Goal: Transaction & Acquisition: Purchase product/service

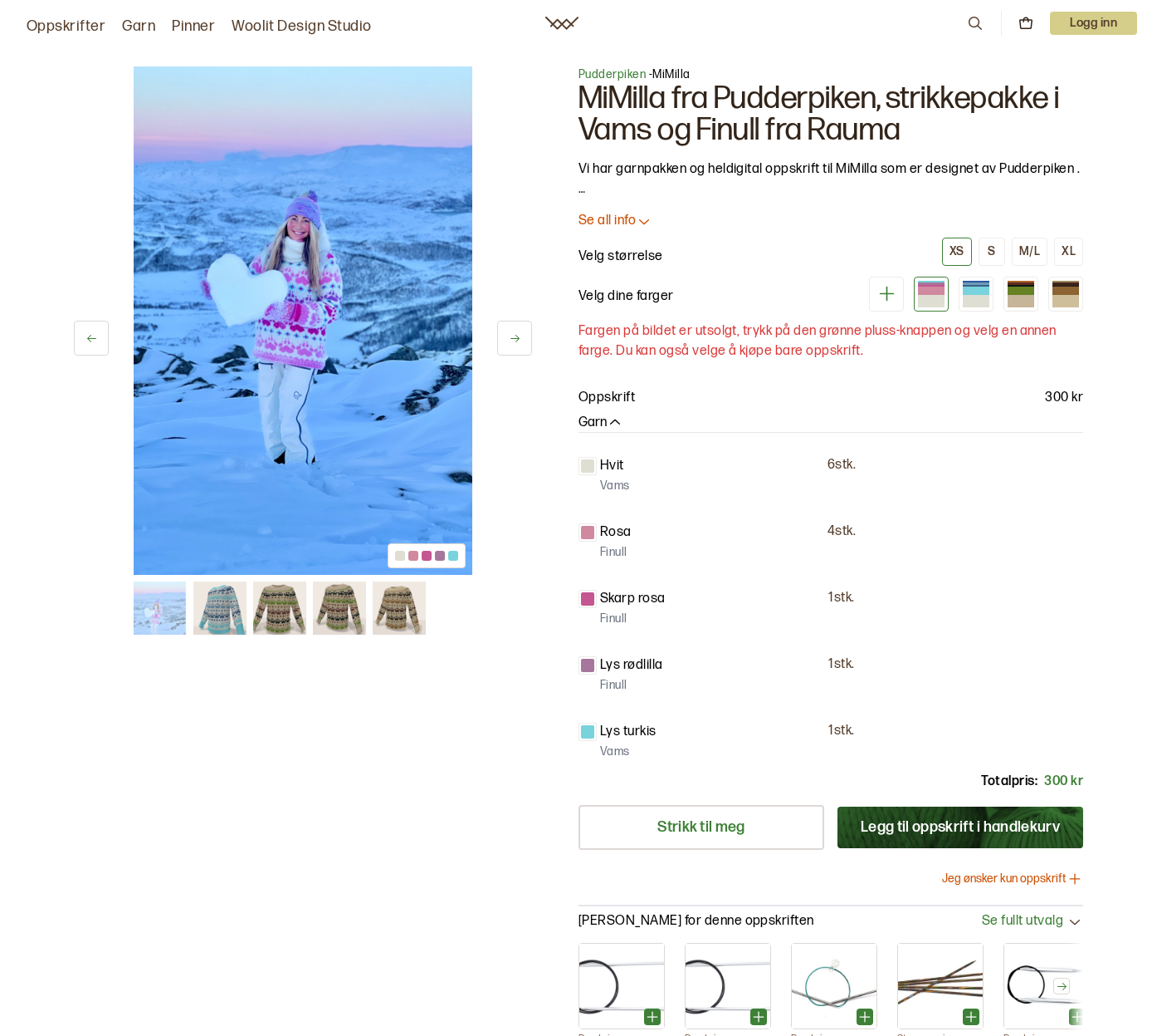
click at [379, 772] on div "1 av 5 1 av 5" at bounding box center [303, 577] width 458 height 1023
click at [935, 290] on div at bounding box center [931, 290] width 26 height 8
click at [968, 291] on div at bounding box center [975, 290] width 26 height 8
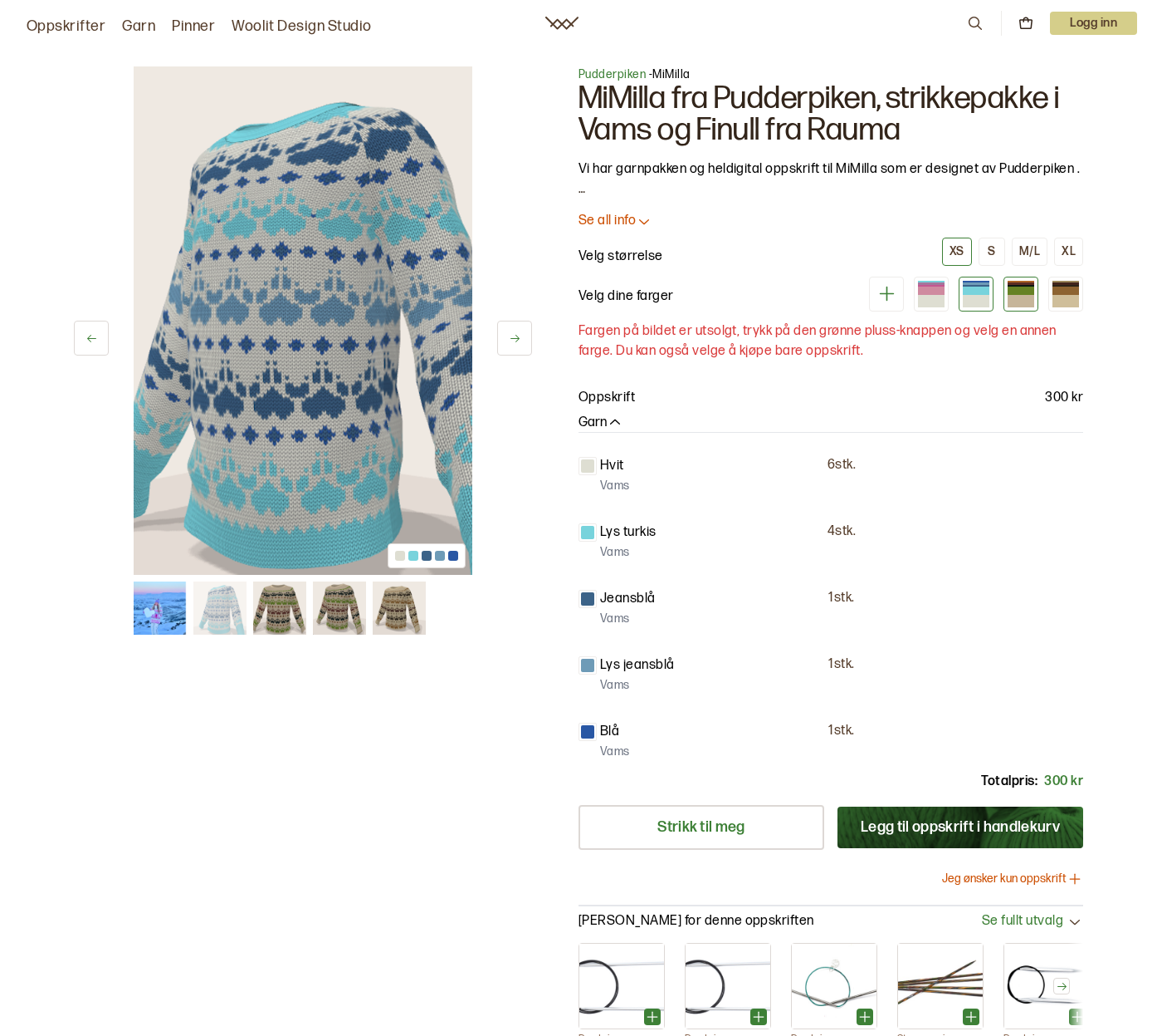
click at [1006, 290] on div at bounding box center [1020, 294] width 35 height 35
click at [932, 294] on div at bounding box center [931, 290] width 26 height 8
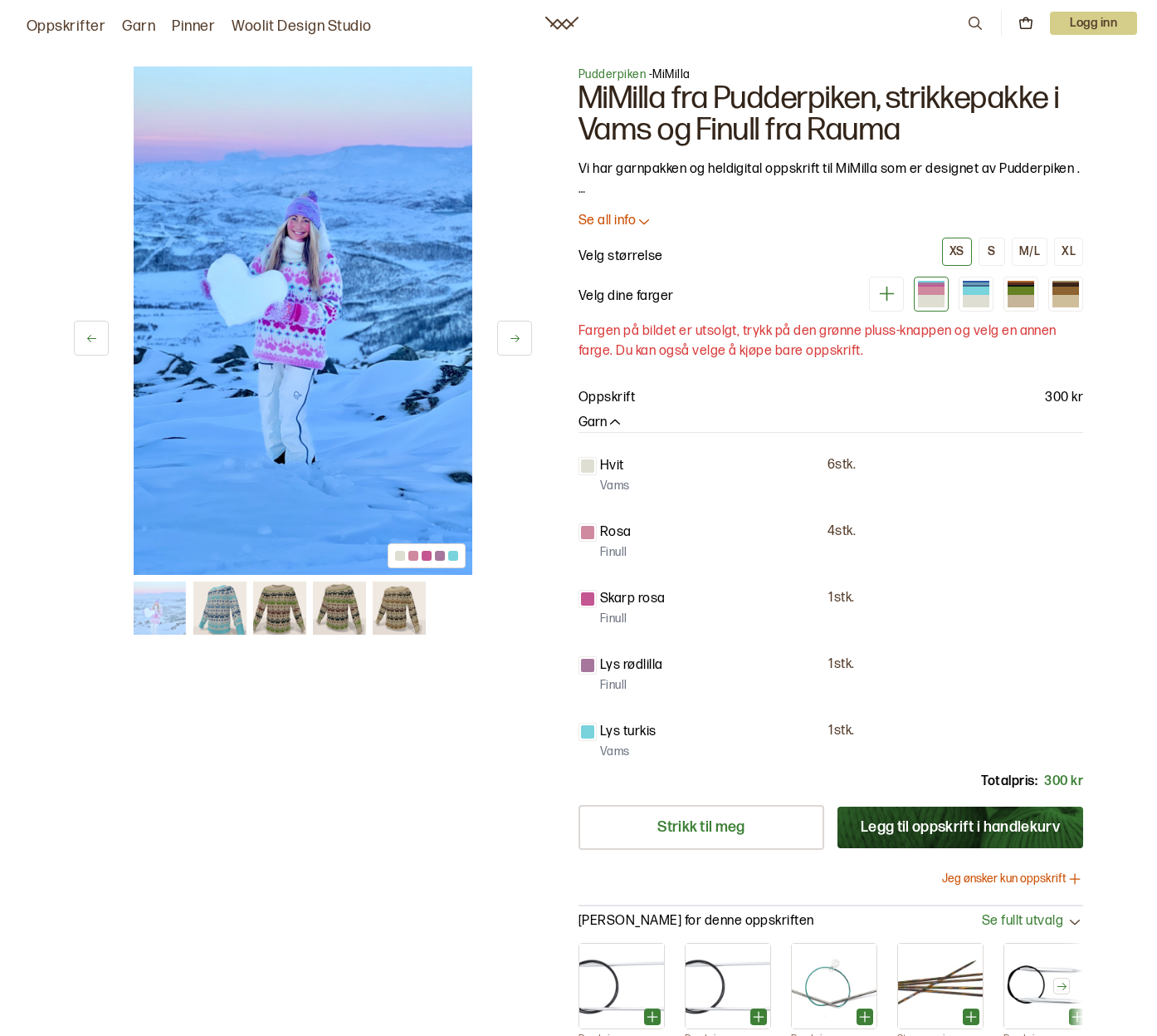
click at [323, 789] on div "1 av 5 1 av 5" at bounding box center [303, 577] width 458 height 1023
click at [357, 781] on div "1 av 5 1 av 5" at bounding box center [303, 577] width 458 height 1023
click at [680, 830] on link "Strikk til meg" at bounding box center [701, 827] width 245 height 45
